Goal: Information Seeking & Learning: Learn about a topic

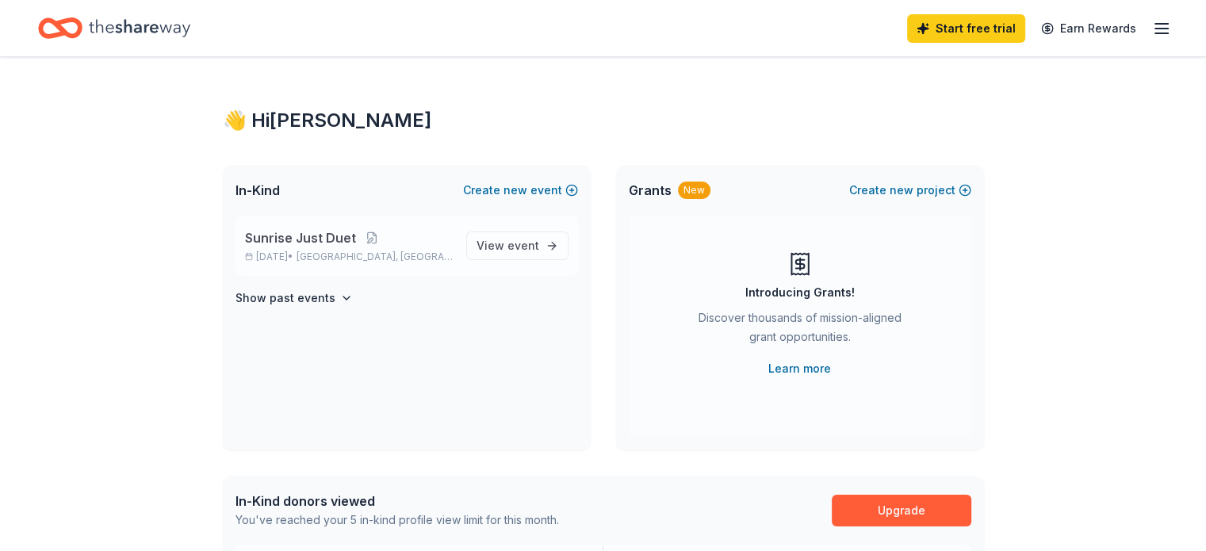
click at [333, 236] on span "Sunrise Just Duet" at bounding box center [300, 237] width 111 height 19
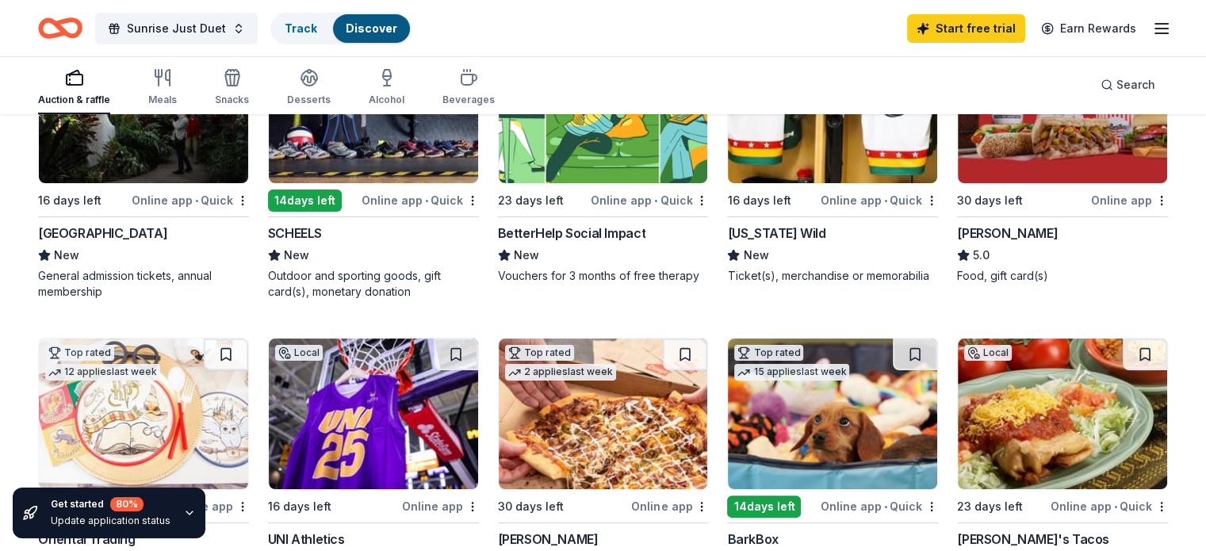
scroll to position [79, 0]
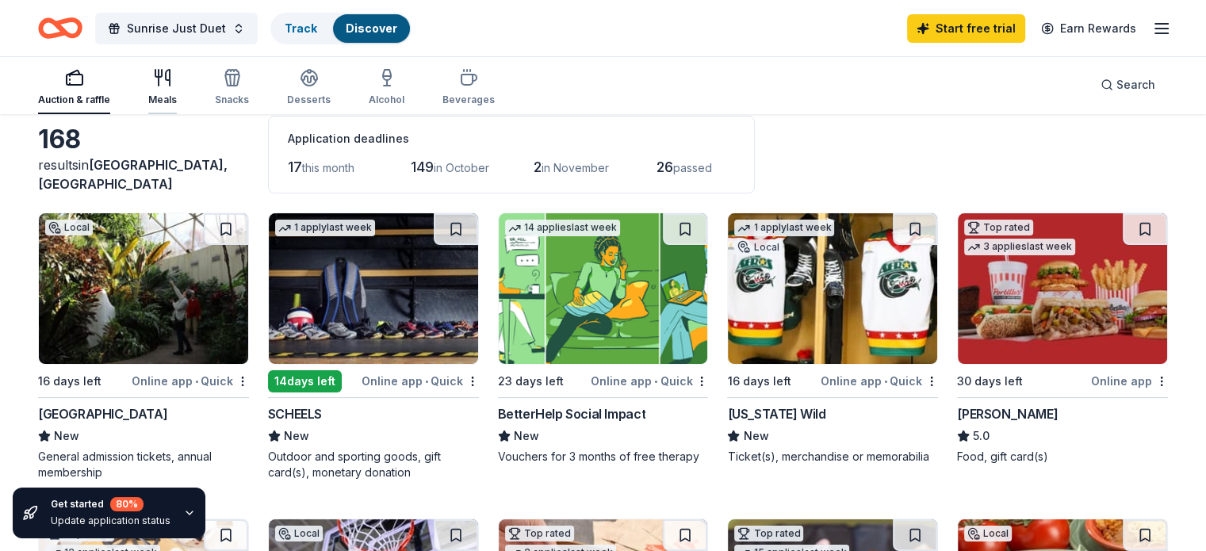
click at [177, 97] on div "Meals" at bounding box center [162, 100] width 29 height 13
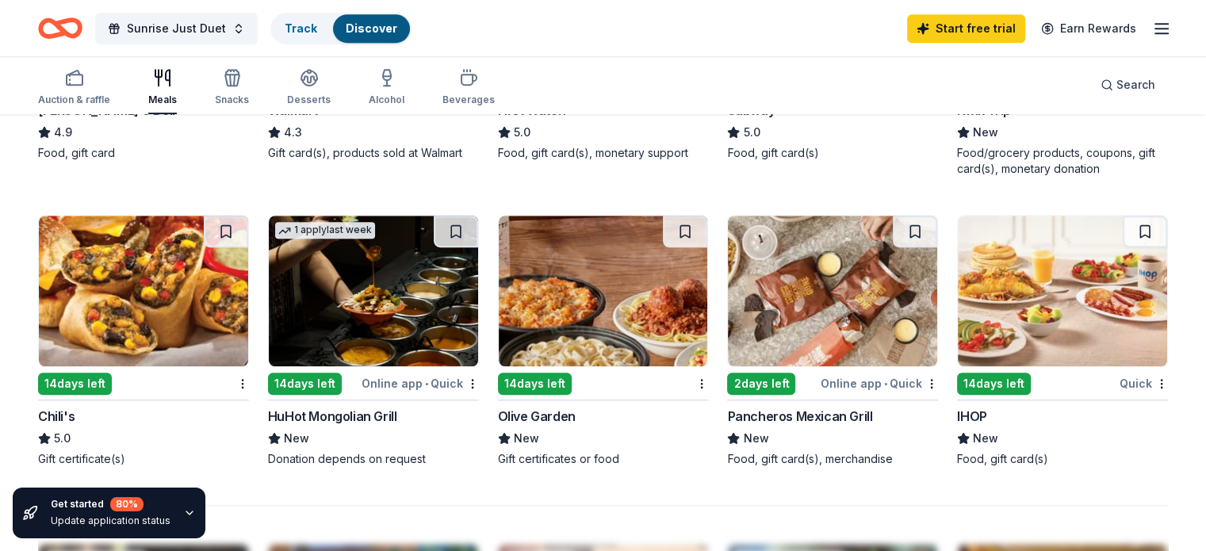
scroll to position [1031, 0]
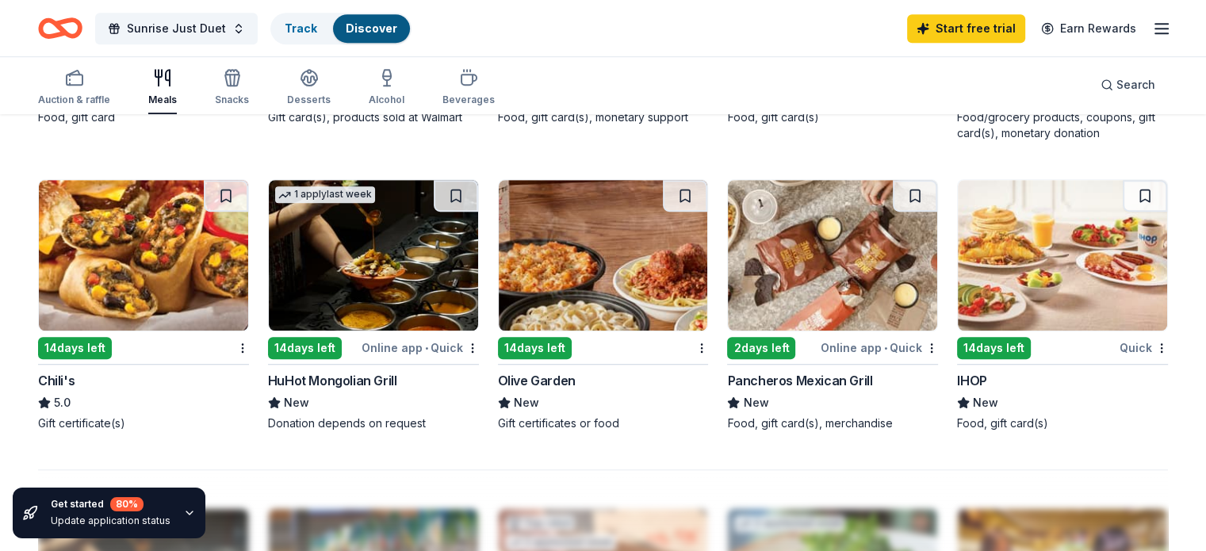
click at [565, 374] on div "Olive Garden" at bounding box center [537, 380] width 78 height 19
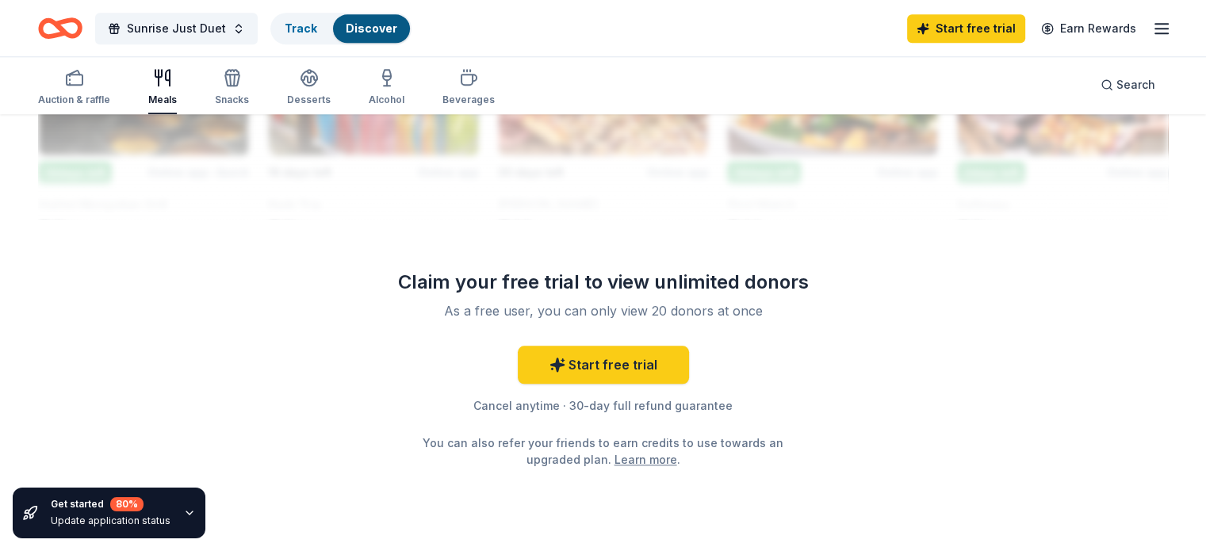
scroll to position [1583, 0]
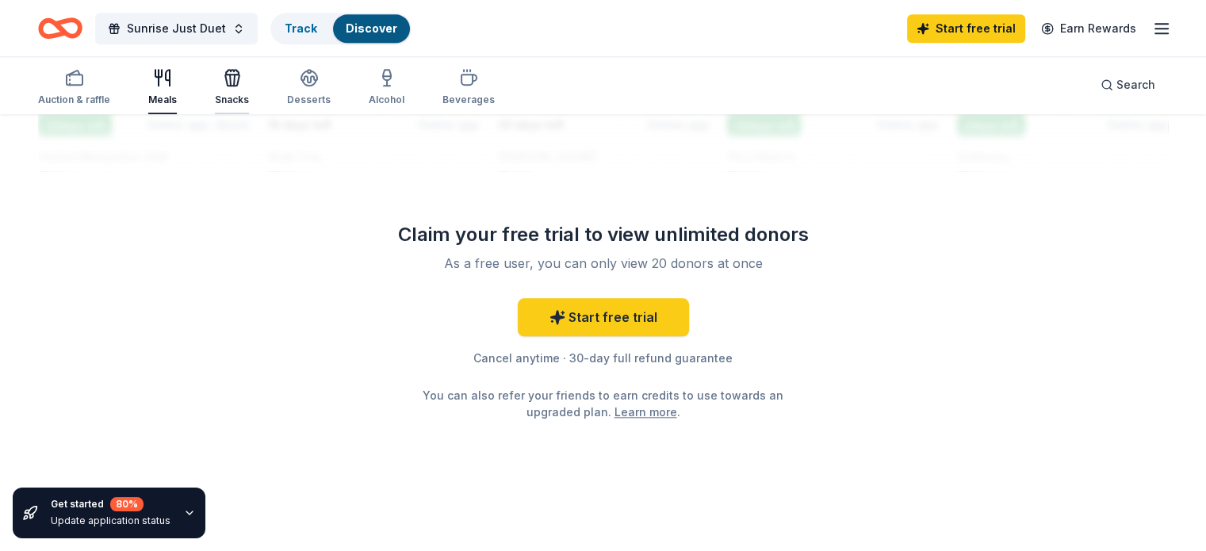
click at [240, 85] on icon "button" at bounding box center [232, 80] width 14 height 11
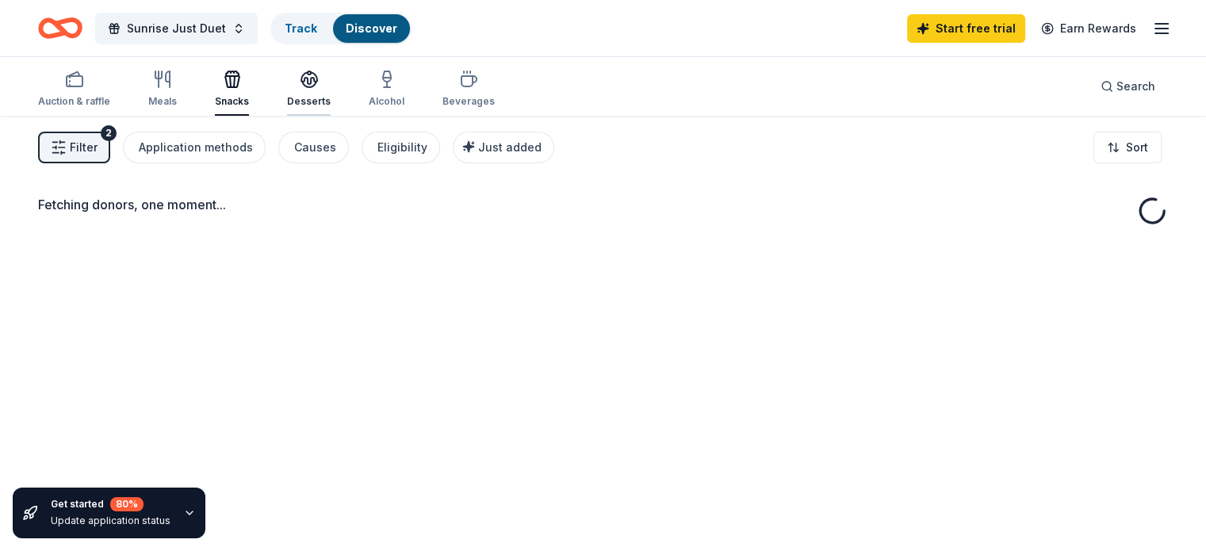
click at [319, 85] on icon "button" at bounding box center [309, 79] width 19 height 19
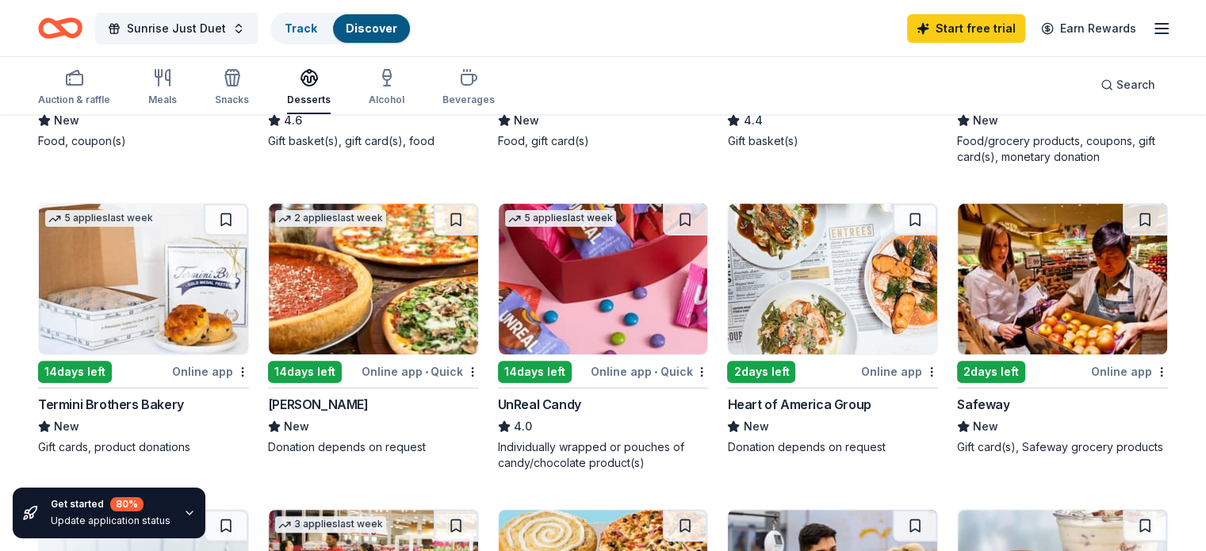
scroll to position [330, 0]
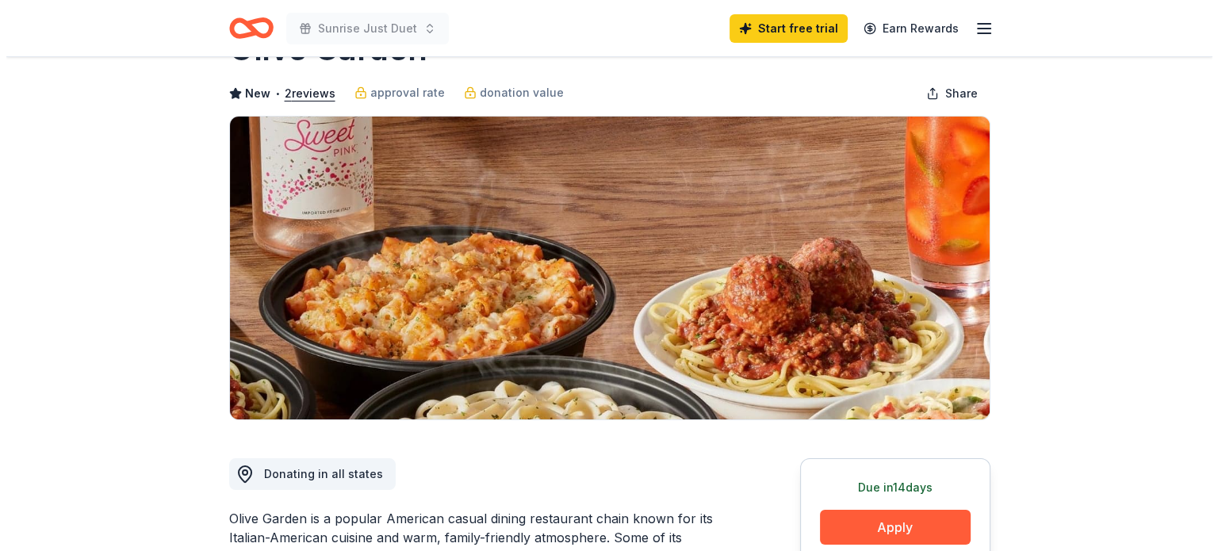
scroll to position [238, 0]
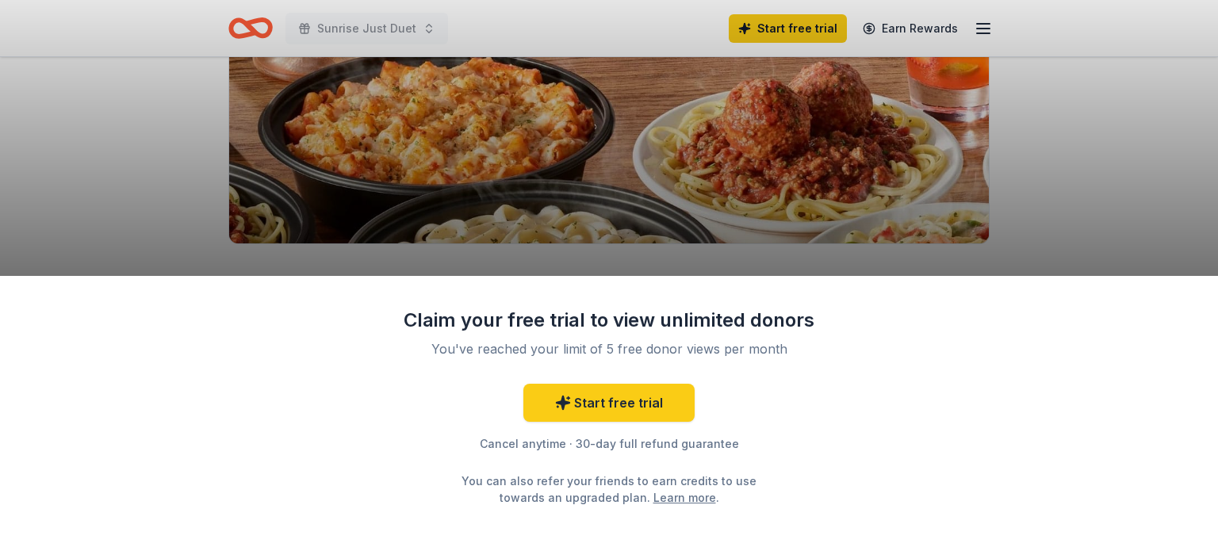
click at [660, 203] on div "Claim your free trial to view unlimited donors You've reached your limit of 5 f…" at bounding box center [609, 275] width 1218 height 551
drag, startPoint x: 772, startPoint y: 132, endPoint x: 763, endPoint y: 121, distance: 14.1
click at [772, 132] on div "Claim your free trial to view unlimited donors You've reached your limit of 5 f…" at bounding box center [609, 275] width 1218 height 551
drag, startPoint x: 80, startPoint y: 214, endPoint x: 117, endPoint y: 132, distance: 90.2
click at [79, 209] on div "Claim your free trial to view unlimited donors You've reached your limit of 5 f…" at bounding box center [609, 275] width 1218 height 551
